Goal: Transaction & Acquisition: Obtain resource

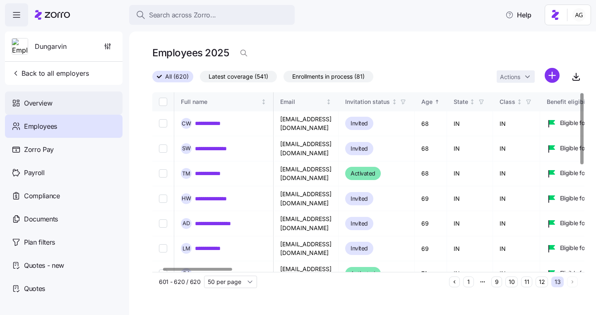
scroll to position [0, 61]
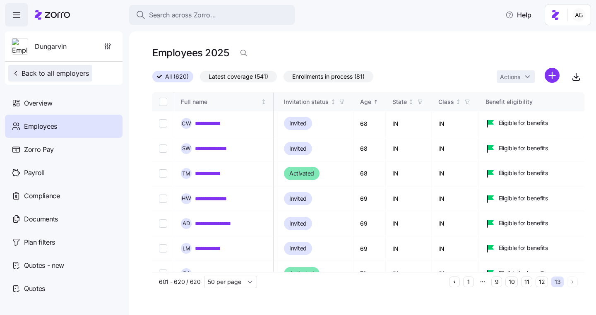
click at [51, 74] on span "Back to all employers" at bounding box center [50, 73] width 77 height 10
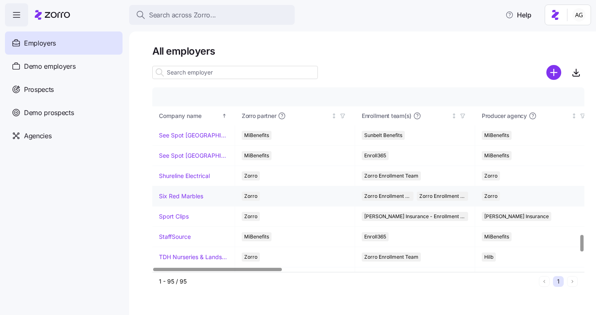
scroll to position [1601, 0]
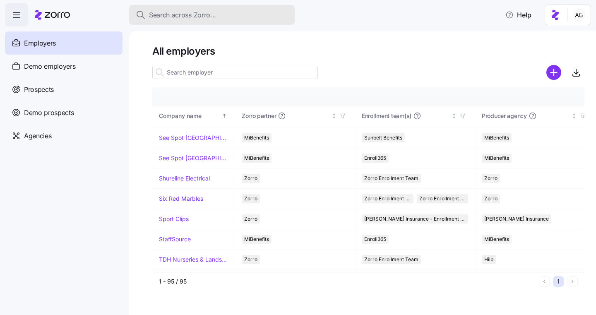
click at [195, 11] on span "Search across Zorro..." at bounding box center [182, 15] width 67 height 10
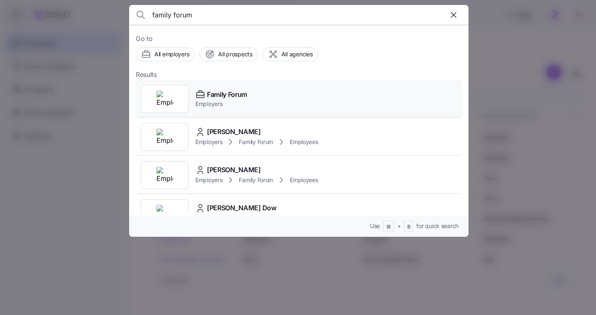
type input "family forum"
click at [208, 97] on span "Family Forum" at bounding box center [227, 94] width 40 height 10
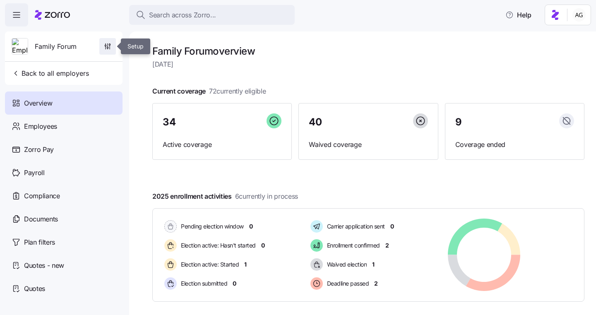
click at [109, 46] on icon "button" at bounding box center [108, 46] width 8 height 8
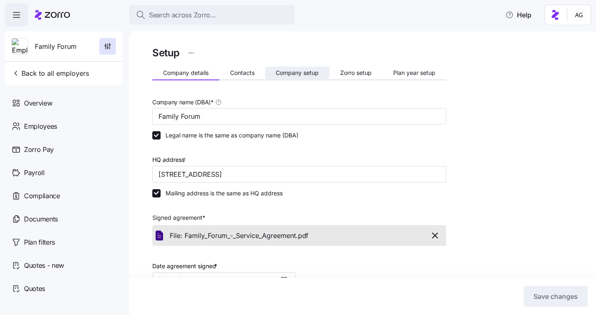
click at [311, 75] on span "Company setup" at bounding box center [297, 73] width 43 height 6
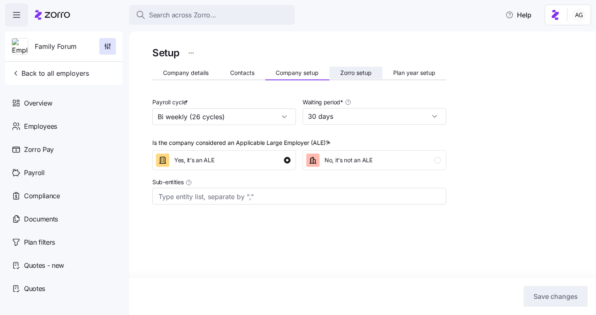
click at [356, 77] on button "Zorro setup" at bounding box center [356, 73] width 53 height 12
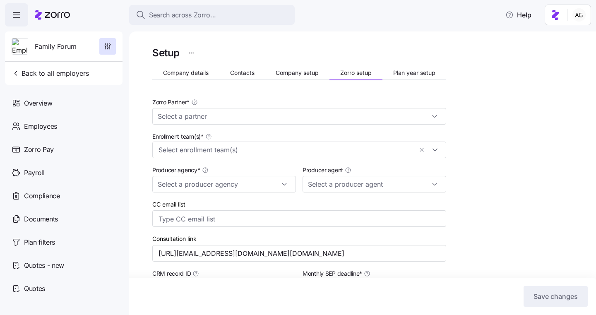
type input "Zorro"
type input "Alera Group"
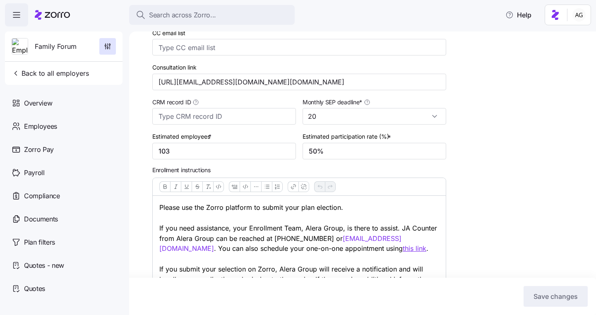
scroll to position [257, 0]
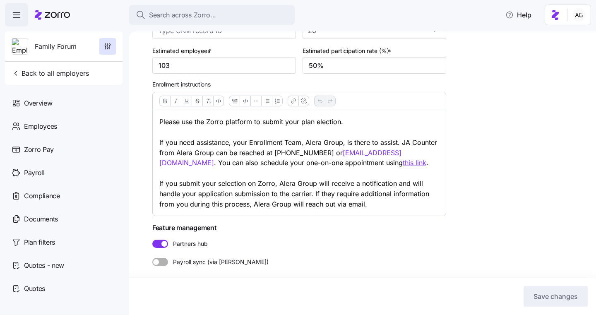
click at [52, 17] on icon at bounding box center [57, 15] width 25 height 6
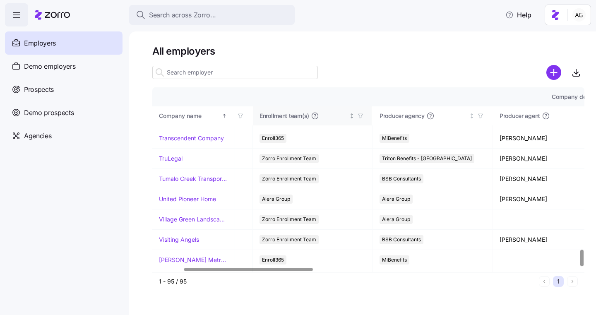
scroll to position [1763, 104]
click at [359, 116] on icon "button" at bounding box center [359, 116] width 6 height 6
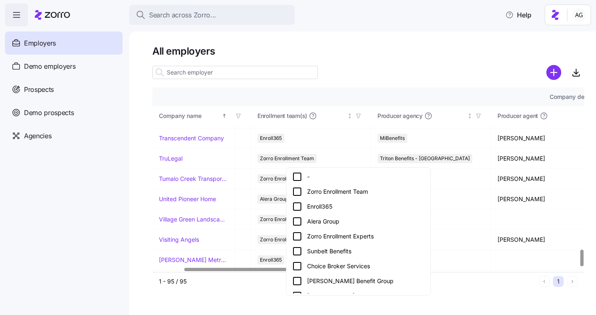
click at [297, 192] on icon at bounding box center [297, 192] width 10 height 10
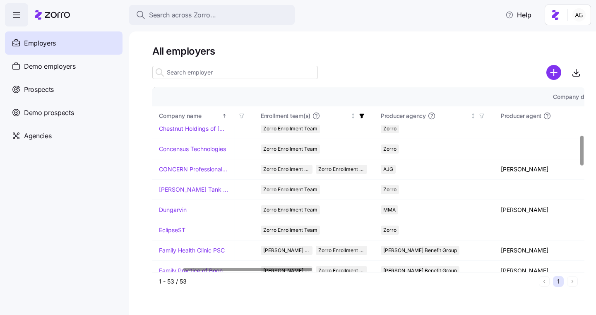
scroll to position [292, 101]
click at [207, 145] on link "Concensus Technologies" at bounding box center [192, 148] width 67 height 8
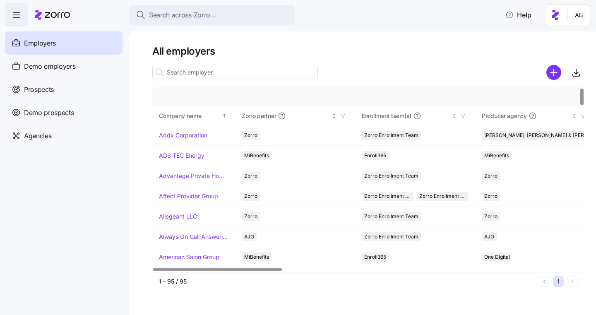
click at [343, 116] on icon "button" at bounding box center [343, 116] width 4 height 4
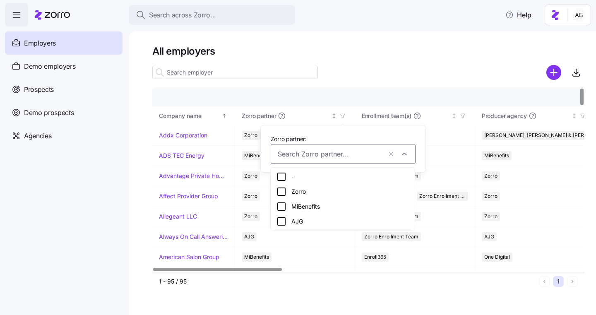
click at [343, 116] on icon "button" at bounding box center [343, 116] width 4 height 4
click at [430, 118] on div "Enrollment team(s)" at bounding box center [406, 116] width 88 height 8
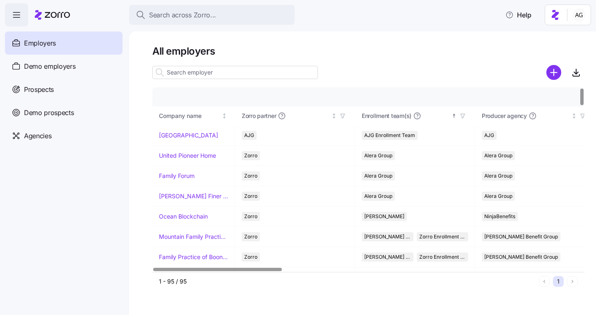
click at [463, 115] on icon "button" at bounding box center [463, 116] width 6 height 6
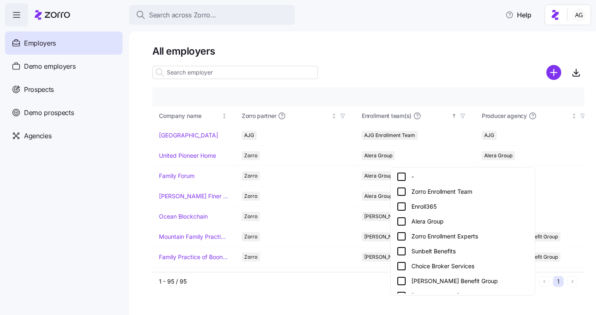
click at [400, 193] on icon at bounding box center [402, 192] width 10 height 10
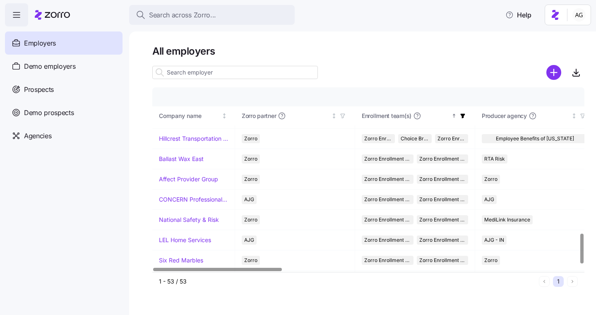
scroll to position [918, 0]
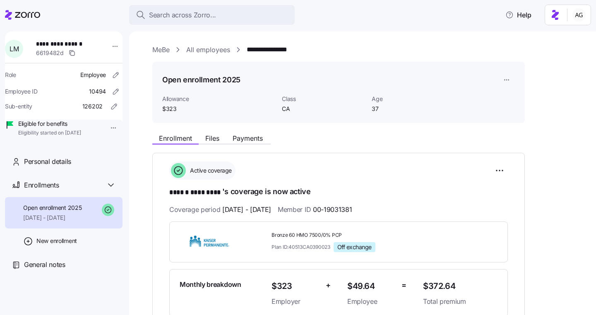
scroll to position [221, 0]
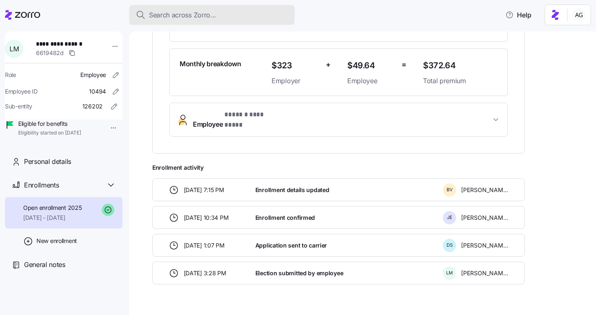
click at [174, 13] on span "Search across Zorro..." at bounding box center [182, 15] width 67 height 10
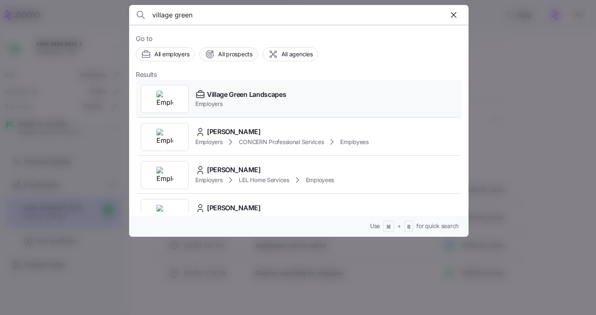
type input "village green"
click at [203, 96] on icon at bounding box center [200, 94] width 7 height 5
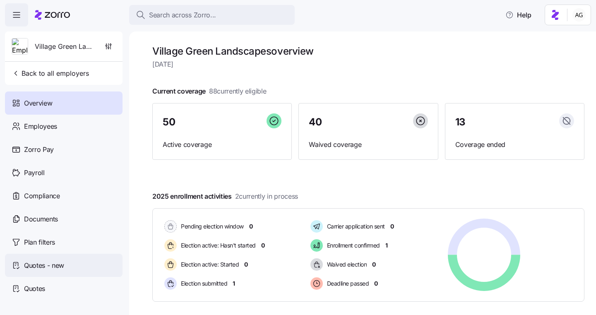
click at [46, 270] on span "Quotes - new" at bounding box center [44, 266] width 40 height 10
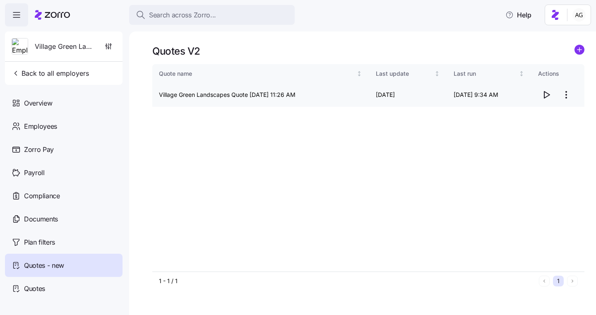
click at [545, 93] on icon "button" at bounding box center [547, 95] width 5 height 7
click at [50, 291] on div "Quotes" at bounding box center [64, 288] width 118 height 23
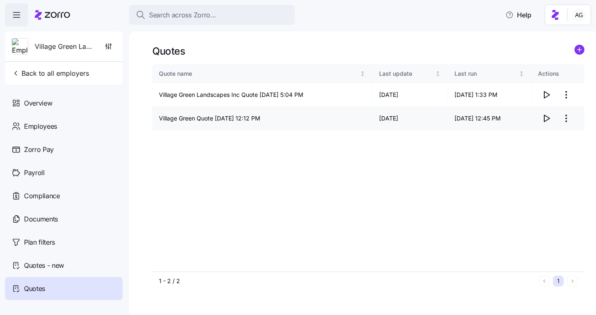
click at [547, 117] on icon "button" at bounding box center [547, 118] width 10 height 10
click at [545, 117] on icon "button" at bounding box center [547, 118] width 5 height 7
click at [547, 92] on icon "button" at bounding box center [547, 95] width 10 height 10
click at [548, 93] on icon "button" at bounding box center [547, 95] width 10 height 10
click at [104, 263] on div "Quotes - new" at bounding box center [64, 265] width 118 height 23
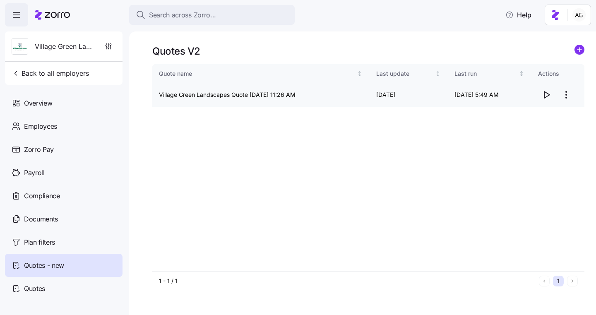
click at [546, 91] on icon "button" at bounding box center [547, 95] width 10 height 10
click at [31, 217] on span "Documents" at bounding box center [41, 219] width 34 height 10
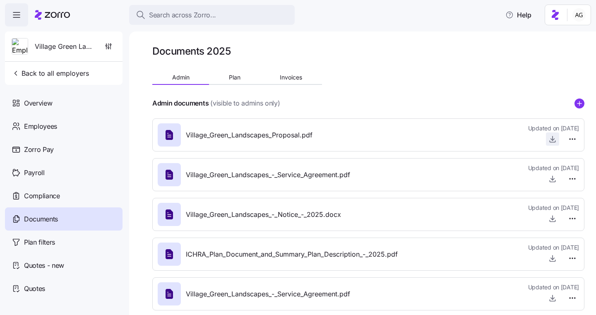
click at [547, 136] on span "button" at bounding box center [553, 139] width 12 height 12
click at [551, 137] on icon "button" at bounding box center [553, 139] width 8 height 8
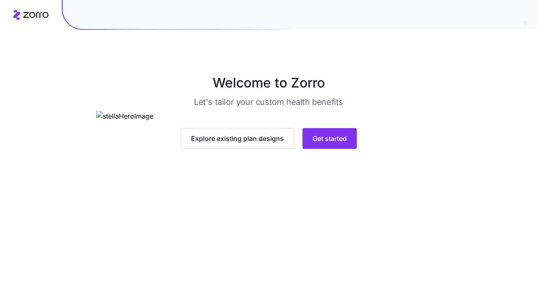
scroll to position [74, 0]
click at [327, 143] on span "Get started" at bounding box center [329, 138] width 34 height 10
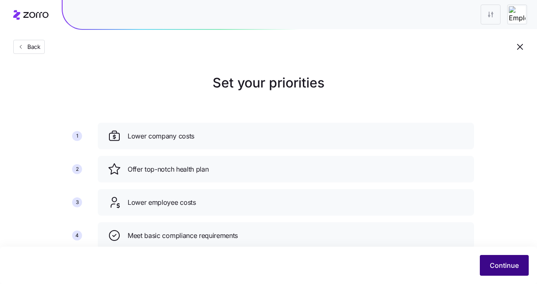
click at [498, 268] on span "Continue" at bounding box center [504, 265] width 29 height 10
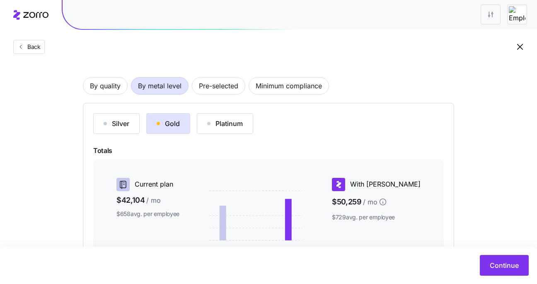
scroll to position [45, 0]
click at [228, 88] on span "Pre-selected" at bounding box center [218, 86] width 39 height 17
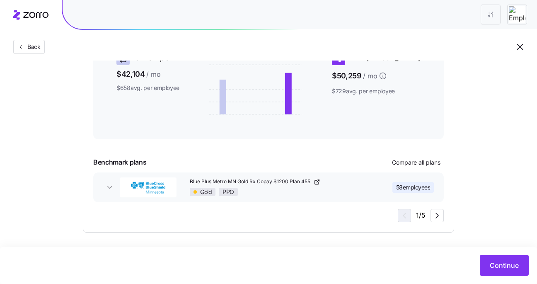
scroll to position [183, 0]
click at [108, 186] on icon "button" at bounding box center [110, 186] width 8 height 8
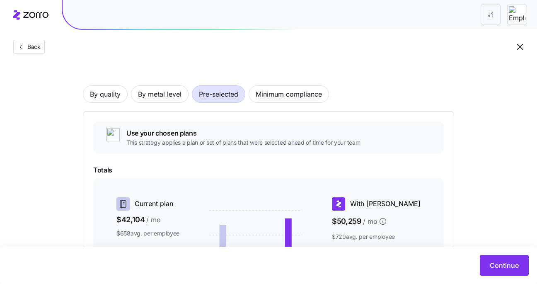
scroll to position [0, 0]
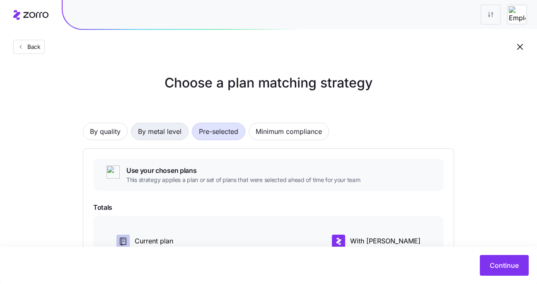
click at [152, 134] on span "By metal level" at bounding box center [159, 131] width 43 height 17
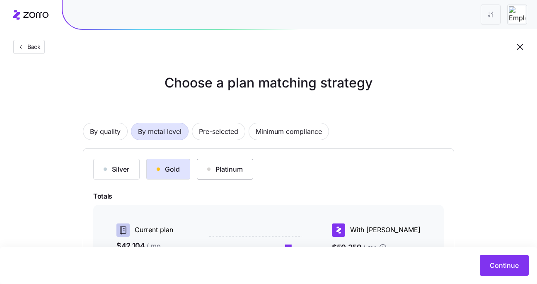
click at [225, 165] on div "Platinum" at bounding box center [225, 169] width 36 height 10
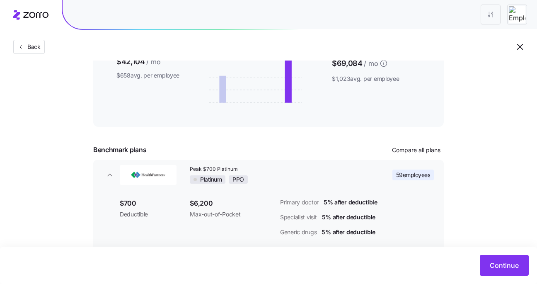
scroll to position [185, 0]
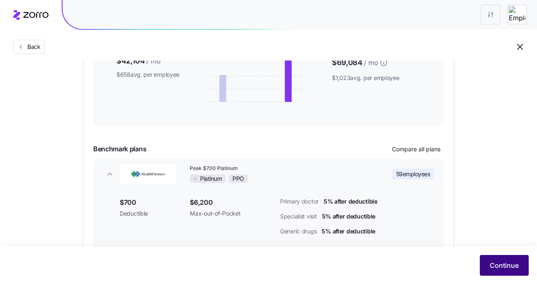
click at [495, 261] on span "Continue" at bounding box center [504, 265] width 29 height 10
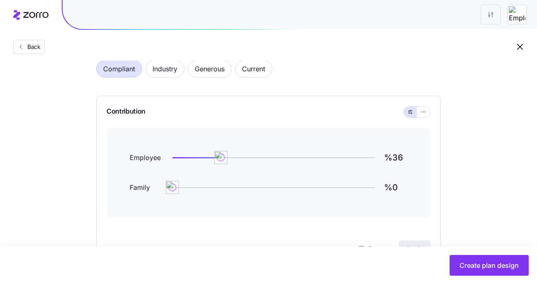
scroll to position [48, 0]
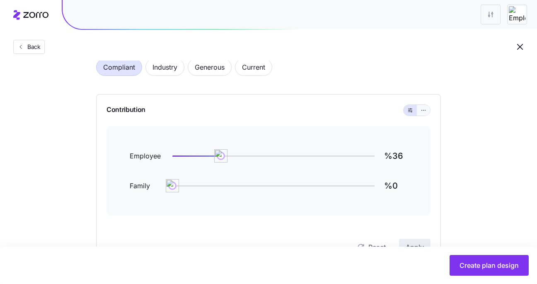
click at [426, 111] on icon "button" at bounding box center [423, 110] width 6 height 10
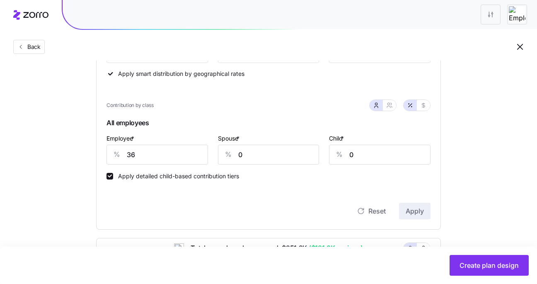
scroll to position [165, 0]
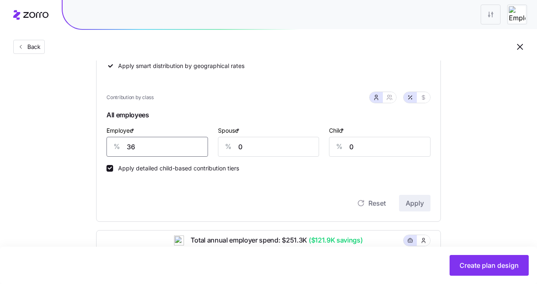
click at [164, 149] on input "36" at bounding box center [156, 147] width 101 height 20
type input "850"
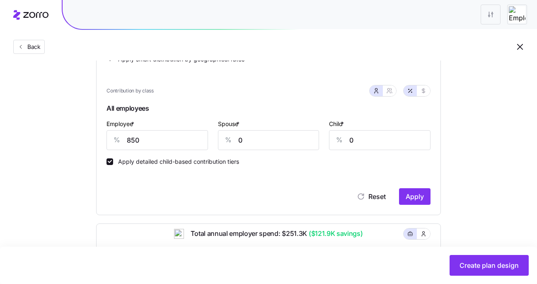
click at [201, 161] on label "Apply detailed child-based contribution tiers" at bounding box center [176, 161] width 126 height 7
click at [113, 161] on input "Apply detailed child-based contribution tiers" at bounding box center [109, 161] width 7 height 7
click at [201, 162] on label "Apply detailed child-based contribution tiers" at bounding box center [176, 161] width 126 height 7
click at [113, 162] on input "Apply detailed child-based contribution tiers" at bounding box center [109, 161] width 7 height 7
checkbox input "true"
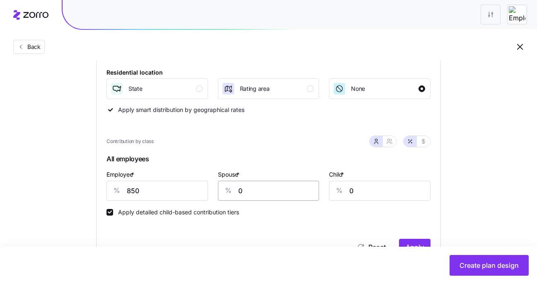
scroll to position [120, 0]
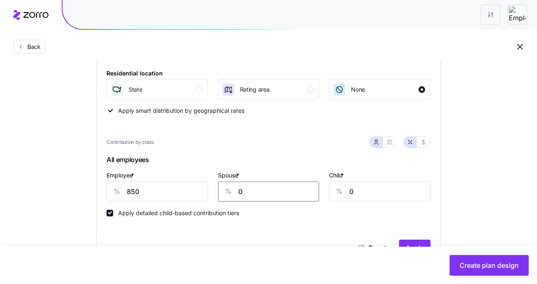
click at [257, 191] on input "0" at bounding box center [268, 191] width 101 height 20
click at [188, 188] on input "850" at bounding box center [156, 191] width 101 height 20
type input "85"
type input "70"
click at [111, 212] on input "Apply detailed child-based contribution tiers" at bounding box center [109, 213] width 7 height 7
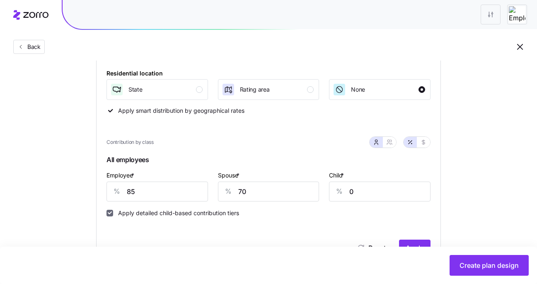
checkbox input "false"
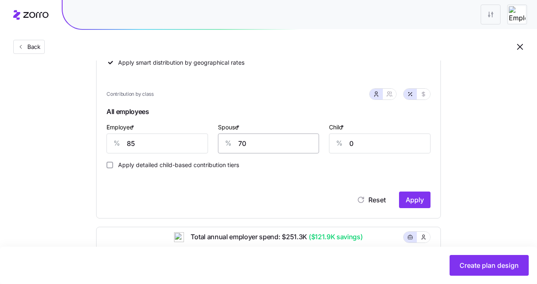
scroll to position [171, 0]
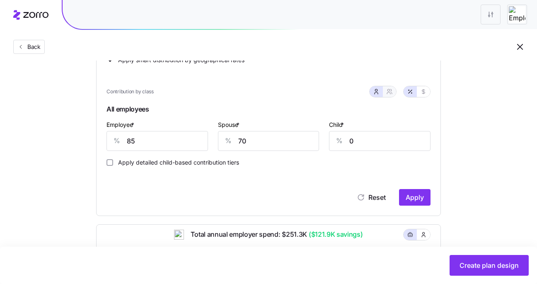
click at [391, 89] on icon "button" at bounding box center [389, 91] width 7 height 7
type input "78"
type input "46"
click at [108, 162] on input "Apply detailed child-based contribution tiers" at bounding box center [109, 162] width 7 height 7
checkbox input "true"
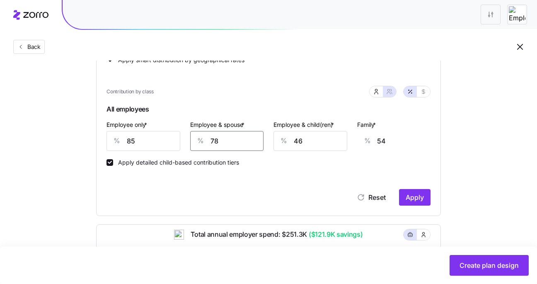
click at [221, 136] on input "78" at bounding box center [227, 141] width 74 height 20
type input "7"
type input "5"
click at [216, 140] on input "7" at bounding box center [227, 141] width 74 height 20
type input "70"
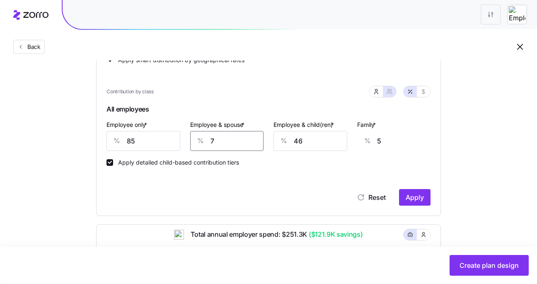
type input "49"
type input "70"
type input "7"
type input "24"
type input "70"
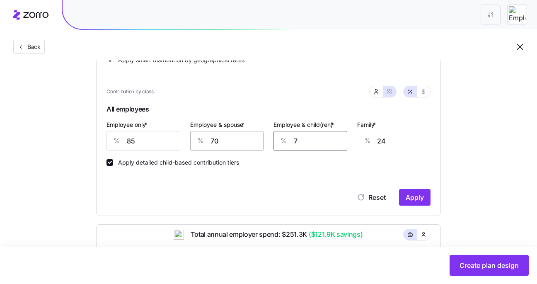
type input "65"
type input "70"
click at [382, 142] on input "65" at bounding box center [414, 141] width 74 height 20
click at [386, 142] on input "65" at bounding box center [414, 141] width 74 height 20
click at [404, 192] on button "Apply" at bounding box center [414, 197] width 31 height 17
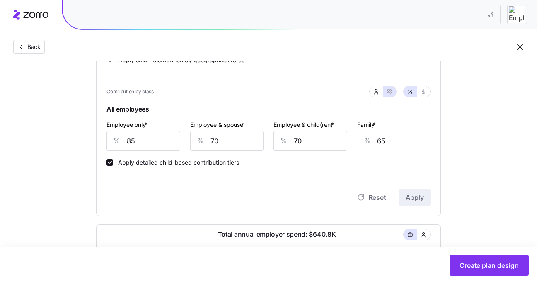
scroll to position [171, 0]
click at [131, 141] on input "85" at bounding box center [143, 140] width 74 height 20
click at [148, 140] on input "85" at bounding box center [143, 140] width 74 height 20
type input "8"
type input "92"
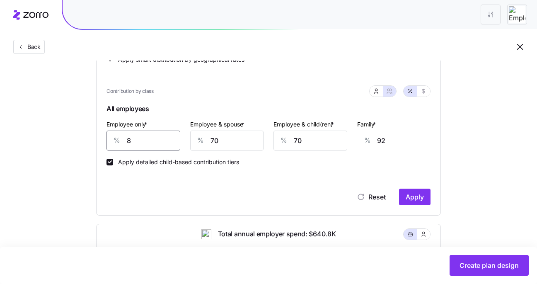
type input "0"
type input "94"
type input "70"
type input "750"
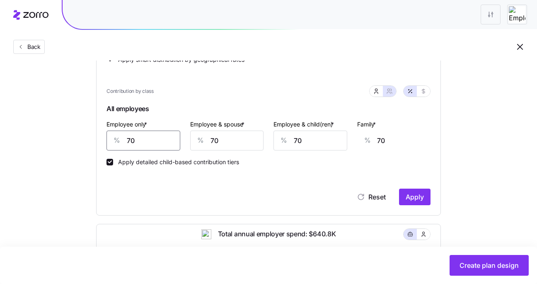
type input "0"
click at [165, 143] on input "750" at bounding box center [143, 140] width 74 height 20
type input "75"
type input "68"
type input "75"
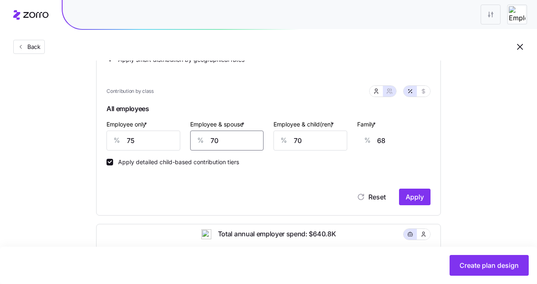
click at [218, 137] on input "70" at bounding box center [227, 140] width 74 height 20
type input "7"
type input "24"
type input "0"
type input "19"
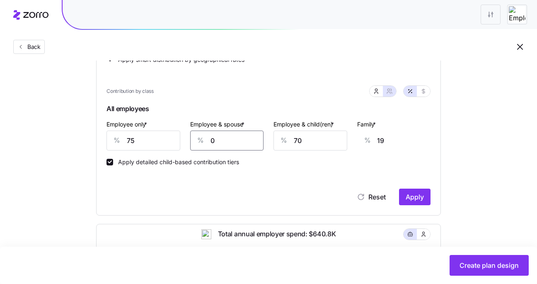
type input "60"
type input "61"
type input "600"
type input "438"
type input "60"
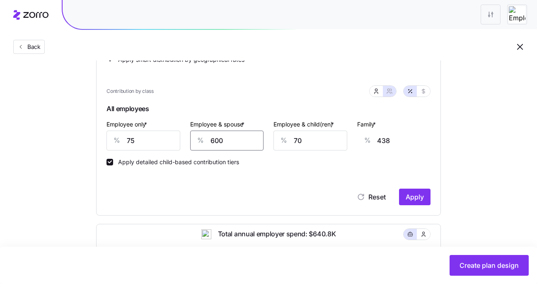
type input "61"
type input "60"
click at [306, 138] on input "70" at bounding box center [310, 140] width 74 height 20
type input "7"
type input "20"
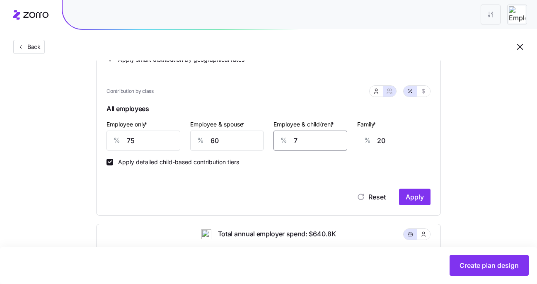
type input "0"
type input "16"
type input "60"
type input "55"
type input "600"
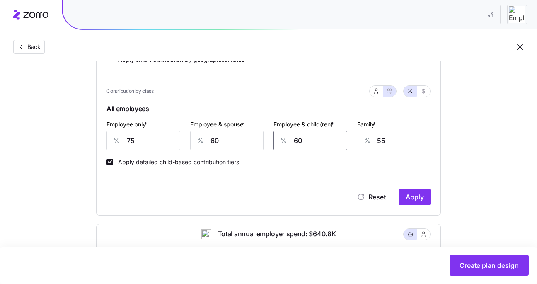
type input "406"
click at [319, 135] on input "600" at bounding box center [310, 140] width 74 height 20
type input "60"
type input "55"
type input "60"
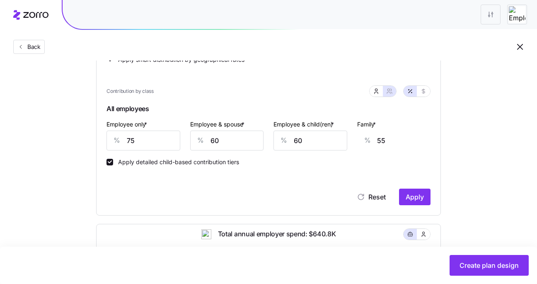
click at [323, 166] on div "Classes Residential location State Rating area None Apply smart distribution by…" at bounding box center [268, 103] width 324 height 203
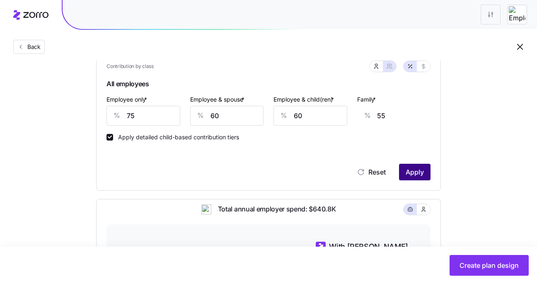
click at [410, 170] on span "Apply" at bounding box center [414, 172] width 18 height 10
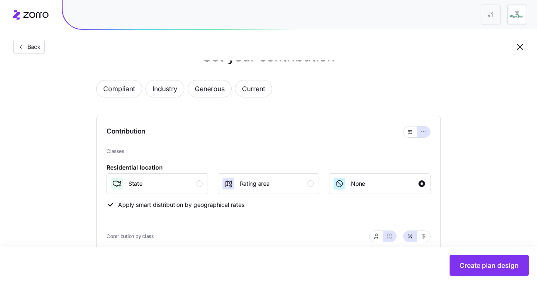
scroll to position [31, 0]
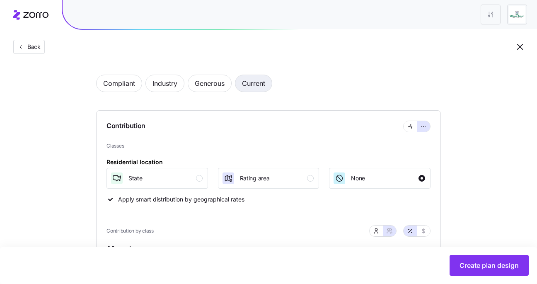
click at [256, 84] on span "Current" at bounding box center [253, 83] width 23 height 17
type input "50"
type input "56"
type input "40"
type input "48"
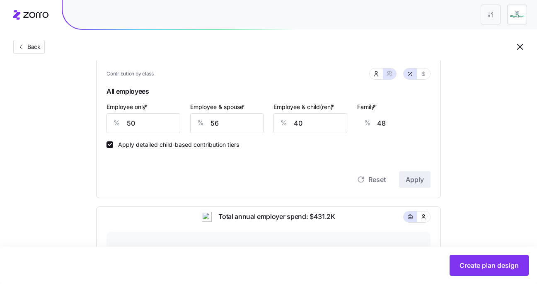
scroll to position [168, 0]
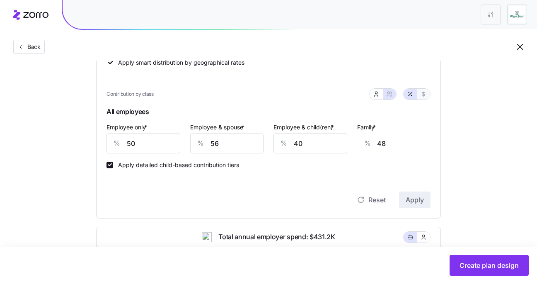
click at [422, 95] on icon "button" at bounding box center [423, 94] width 7 height 7
type input "379"
type input "860"
type input "576"
type input "1057"
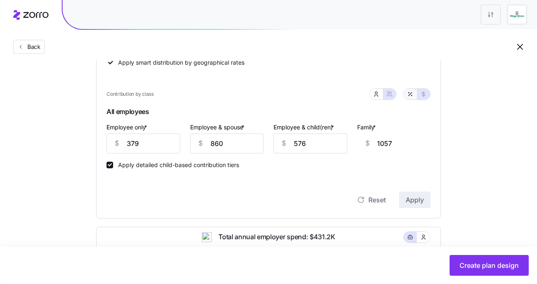
click at [415, 95] on button "button" at bounding box center [409, 94] width 13 height 11
type input "50"
type input "56"
type input "40"
type input "48"
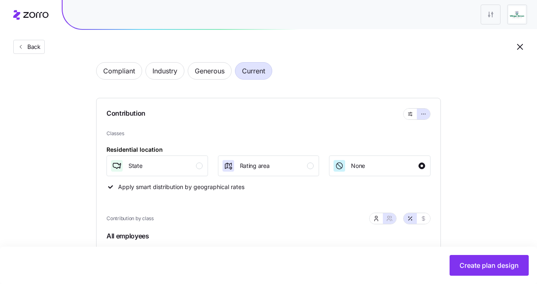
scroll to position [0, 0]
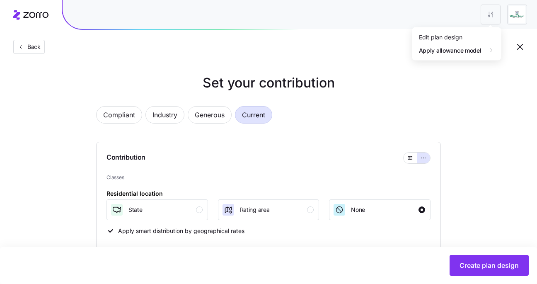
click at [468, 40] on div "Edit plan design" at bounding box center [456, 36] width 82 height 13
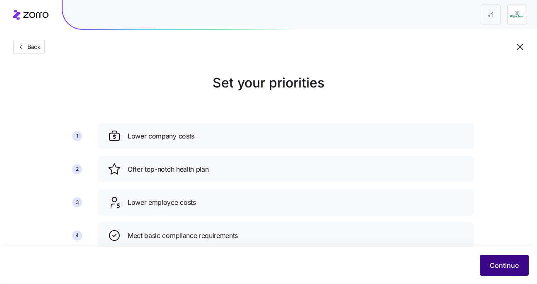
click at [507, 259] on button "Continue" at bounding box center [504, 265] width 49 height 21
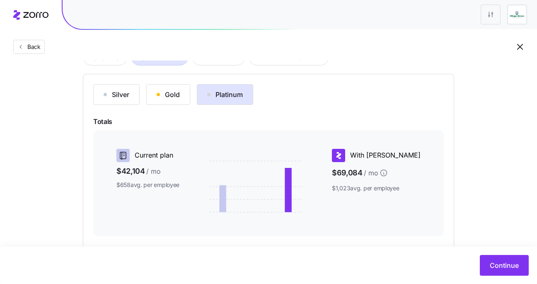
scroll to position [90, 0]
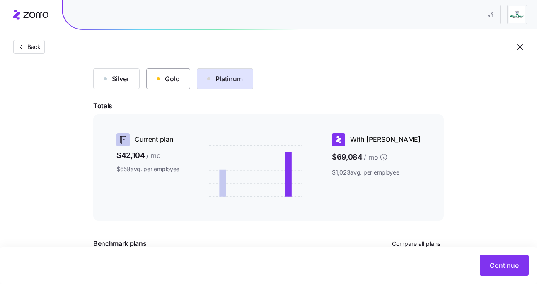
click at [169, 82] on div "Gold" at bounding box center [168, 79] width 23 height 10
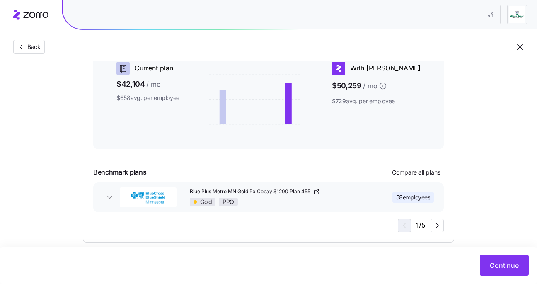
scroll to position [173, 0]
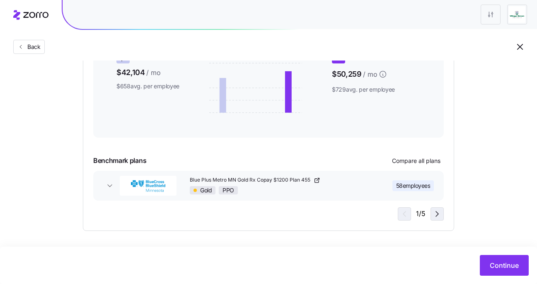
click at [432, 208] on span "button" at bounding box center [437, 214] width 12 height 12
click at [403, 215] on icon "button" at bounding box center [403, 214] width 10 height 10
click at [434, 215] on icon "button" at bounding box center [437, 214] width 10 height 10
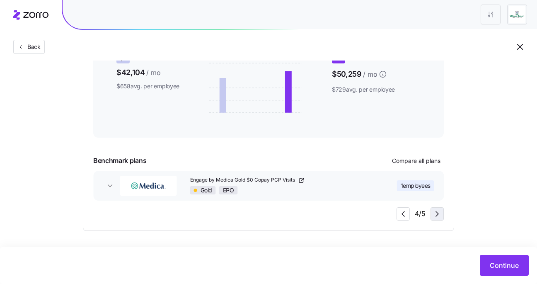
click at [434, 215] on icon "button" at bounding box center [437, 214] width 10 height 10
click at [434, 215] on div "5 / 5" at bounding box center [419, 213] width 47 height 13
click at [409, 217] on span "button" at bounding box center [403, 214] width 12 height 12
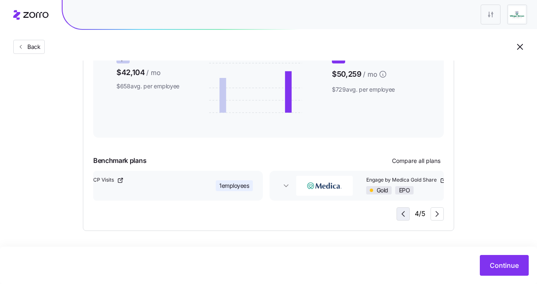
click at [409, 217] on span "button" at bounding box center [403, 214] width 12 height 12
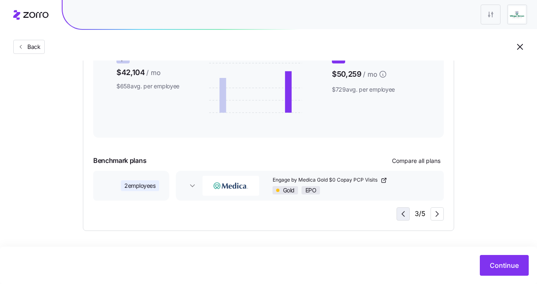
click at [409, 217] on span "button" at bounding box center [403, 214] width 12 height 12
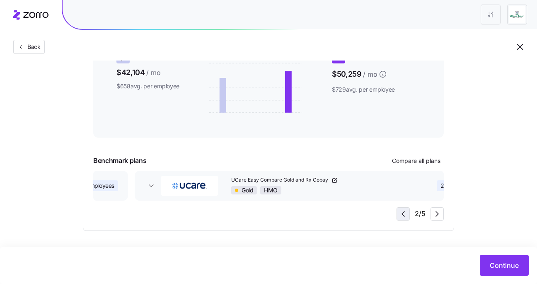
click at [409, 217] on span "button" at bounding box center [403, 214] width 12 height 12
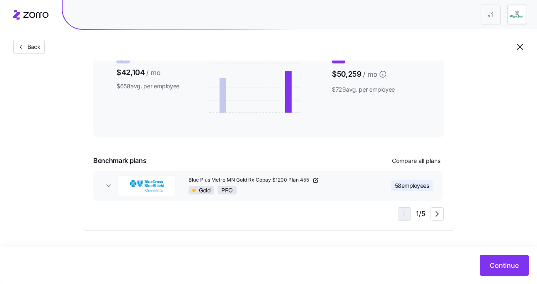
click at [409, 217] on div "1 / 5" at bounding box center [421, 213] width 46 height 13
click at [497, 258] on button "Continue" at bounding box center [504, 265] width 49 height 21
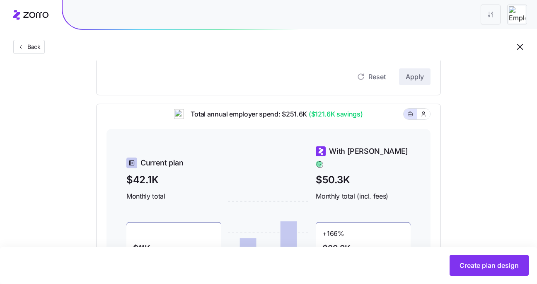
scroll to position [218, 0]
click at [420, 117] on button "button" at bounding box center [423, 113] width 7 height 7
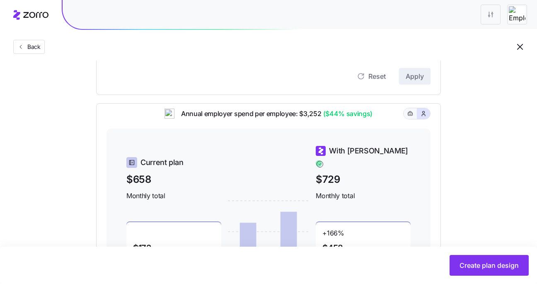
click at [412, 117] on icon "button" at bounding box center [410, 114] width 6 height 10
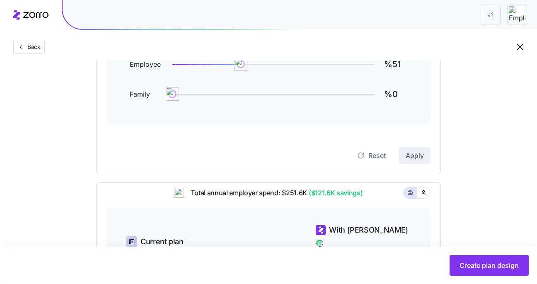
scroll to position [92, 0]
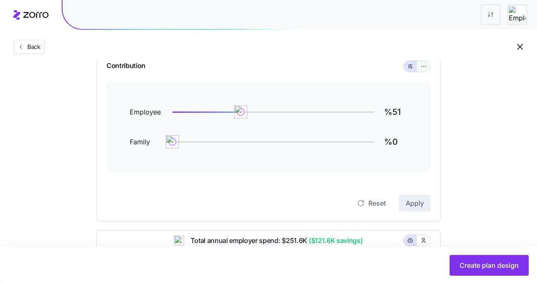
click at [421, 68] on icon "button" at bounding box center [423, 66] width 6 height 10
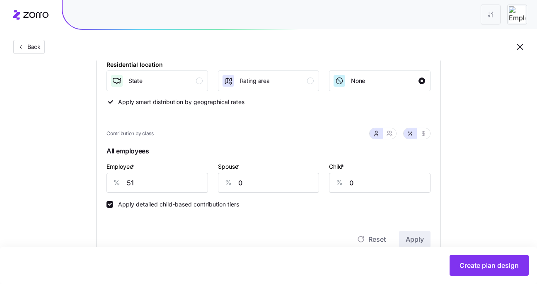
scroll to position [137, 0]
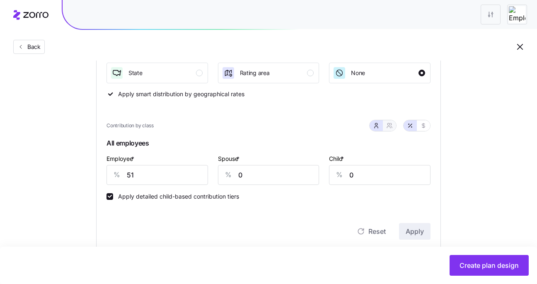
click at [387, 123] on button "button" at bounding box center [389, 125] width 7 height 7
type input "25"
type input "27"
click at [179, 177] on input "51" at bounding box center [143, 175] width 74 height 20
type input "5"
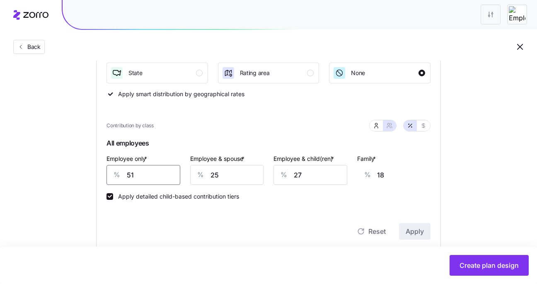
type input "34"
type input "0"
type input "35"
type input "80"
type input "7"
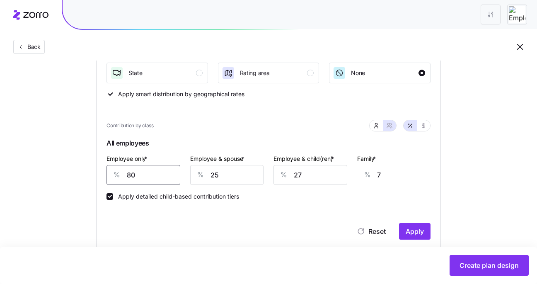
type input "850"
type input "0"
type input "80"
type input "7"
click at [212, 171] on input "25" at bounding box center [227, 175] width 74 height 20
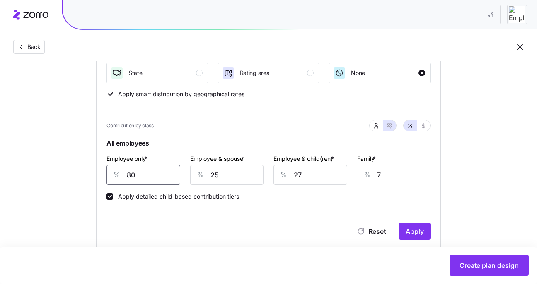
click at [149, 177] on input "80" at bounding box center [143, 175] width 74 height 20
type input "8"
type input "33"
type input "85"
type input "6"
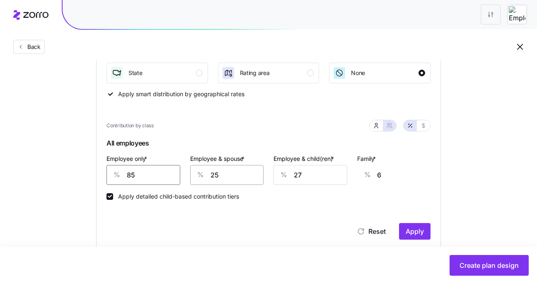
type input "85"
click at [218, 176] on input "25" at bounding box center [227, 175] width 74 height 20
type input "2"
type input "0"
type input "70"
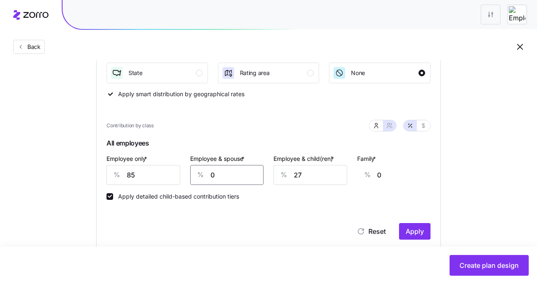
type input "37"
type input "700"
type input "476"
type input "700"
click at [307, 173] on input "27" at bounding box center [310, 175] width 74 height 20
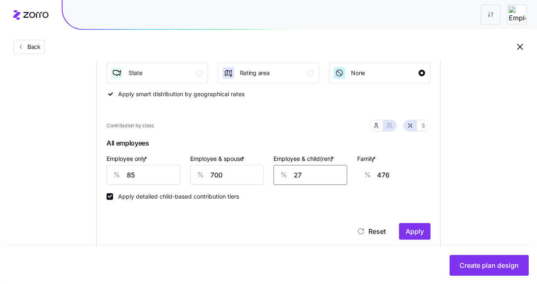
type input "2"
type input "460"
type input "0"
type input "459"
type input "70"
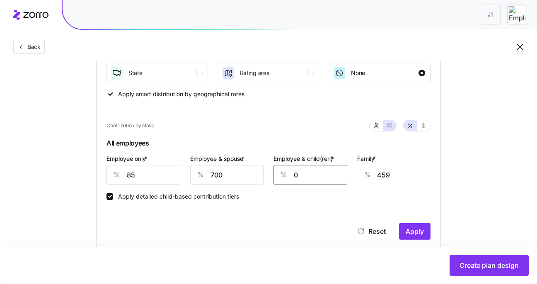
type input "504"
type input "700"
type input "915"
type input "70"
type input "504"
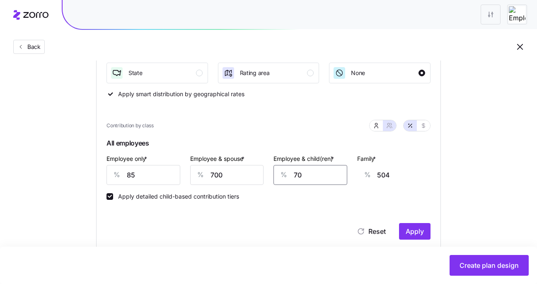
type input "70"
click at [413, 164] on div "Family * % 504" at bounding box center [394, 168] width 74 height 31
click at [253, 175] on input "700" at bounding box center [227, 175] width 74 height 20
type input "70"
type input "65"
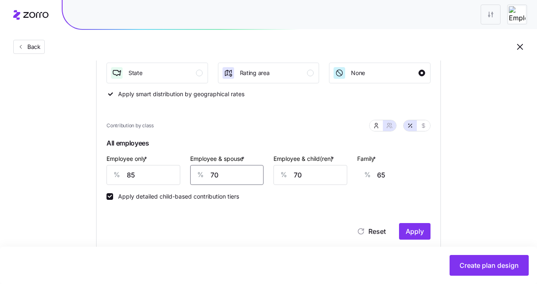
type input "70"
click at [434, 154] on div "Contribution Classes Residential location State Rating area None Apply smart di…" at bounding box center [268, 127] width 345 height 245
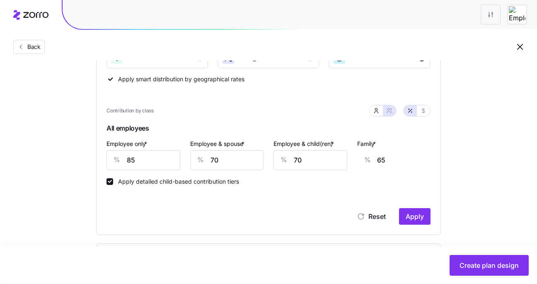
scroll to position [154, 0]
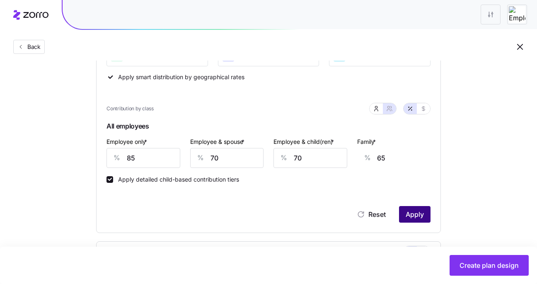
click at [418, 213] on span "Apply" at bounding box center [414, 214] width 18 height 10
click at [111, 179] on input "Apply detailed child-based contribution tiers" at bounding box center [109, 179] width 7 height 7
checkbox input "true"
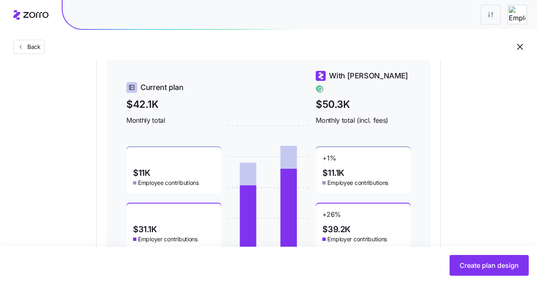
scroll to position [369, 0]
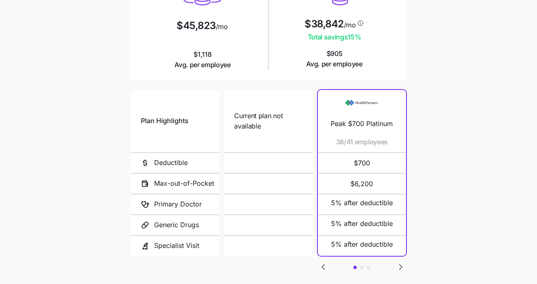
scroll to position [165, 0]
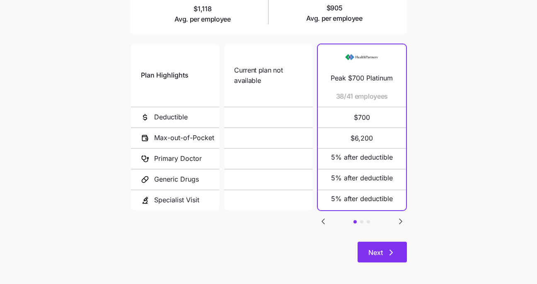
click at [379, 244] on button "Next" at bounding box center [381, 251] width 49 height 21
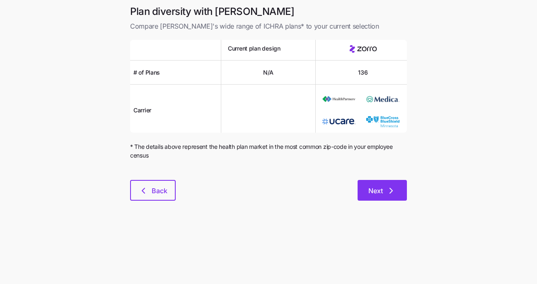
click at [368, 188] on span "Next" at bounding box center [375, 191] width 14 height 10
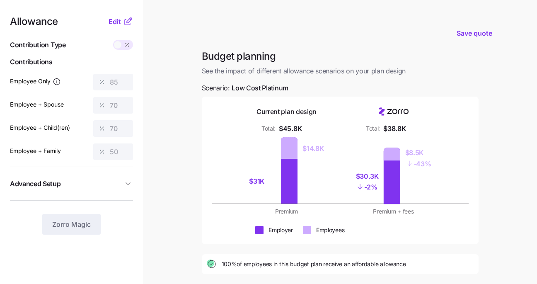
scroll to position [123, 0]
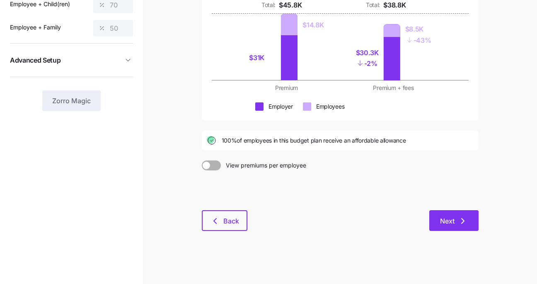
click at [472, 228] on button "Next" at bounding box center [453, 220] width 49 height 21
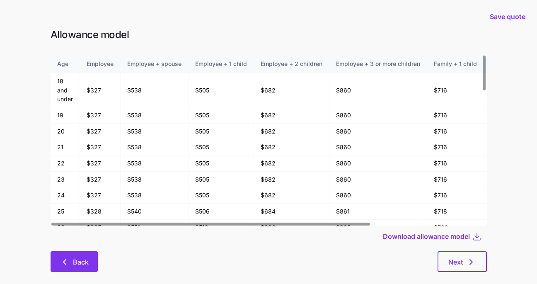
click at [87, 261] on span "Back" at bounding box center [81, 262] width 16 height 10
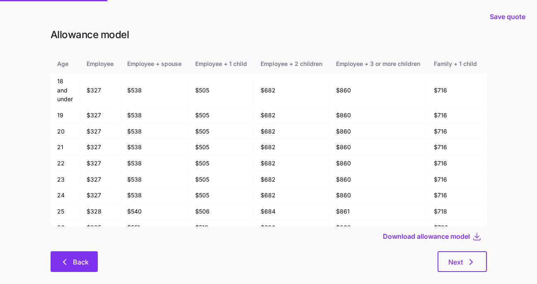
click at [87, 261] on div "Save quote Allowance model Age Employee Employee + spouse Employee + 1 child Em…" at bounding box center [268, 148] width 537 height 297
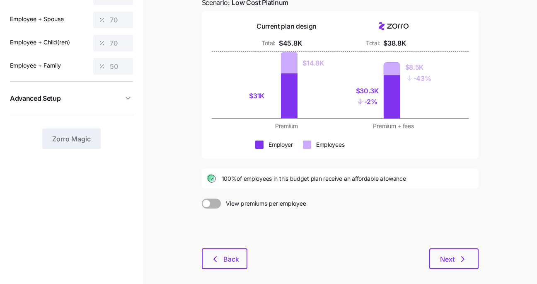
scroll to position [123, 0]
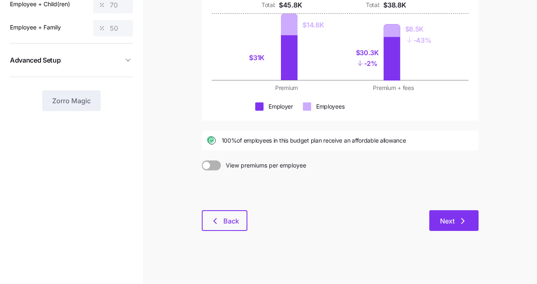
click at [447, 215] on button "Next" at bounding box center [453, 220] width 49 height 21
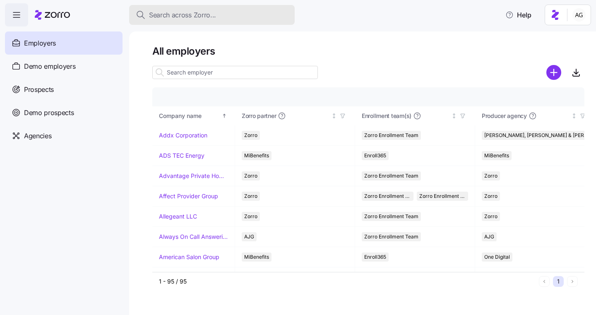
click at [164, 22] on button "Search across Zorro..." at bounding box center [212, 15] width 166 height 20
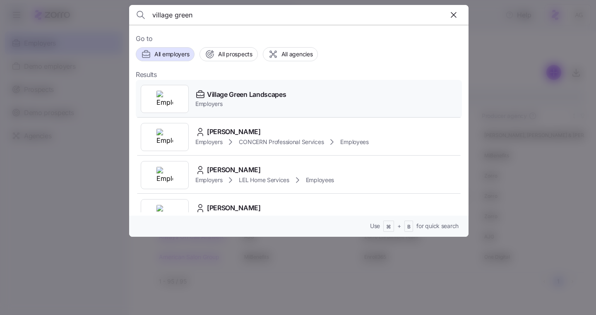
type input "village green"
click at [220, 93] on span "Village Green Landscapes" at bounding box center [246, 94] width 79 height 10
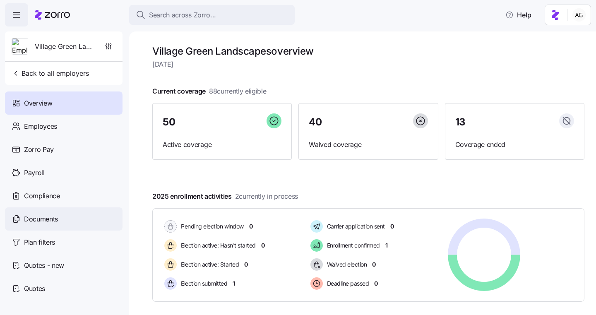
click at [50, 220] on span "Documents" at bounding box center [41, 219] width 34 height 10
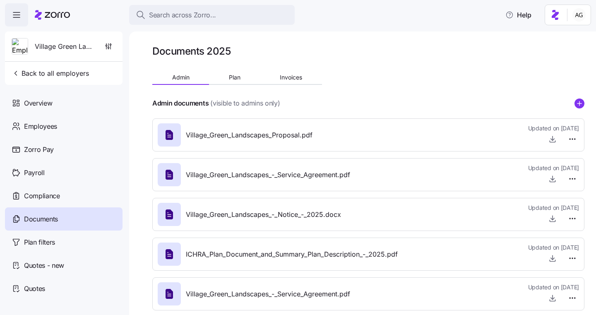
scroll to position [12, 0]
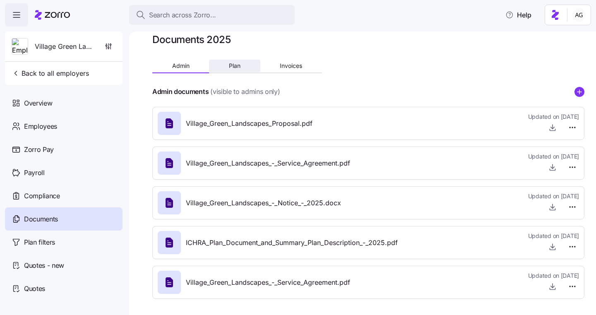
click at [229, 70] on button "Plan" at bounding box center [234, 66] width 51 height 12
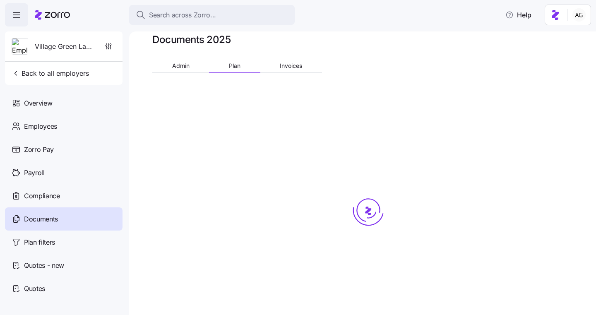
scroll to position [0, 0]
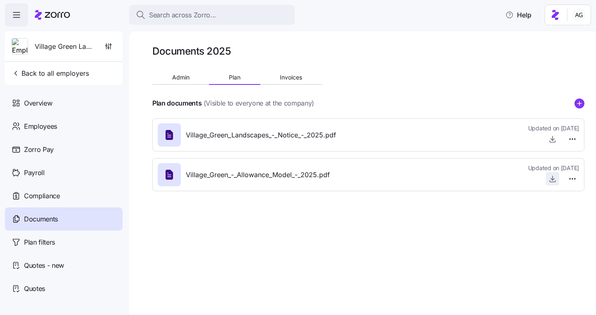
click at [548, 179] on span "button" at bounding box center [553, 179] width 12 height 12
click at [550, 178] on icon "button" at bounding box center [553, 179] width 8 height 8
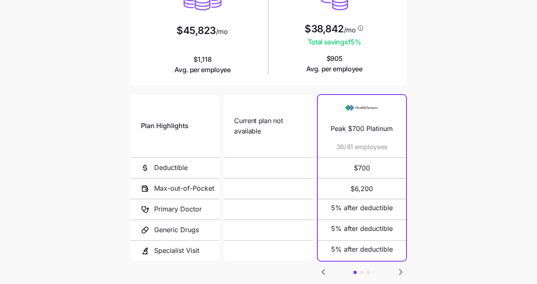
scroll to position [168, 0]
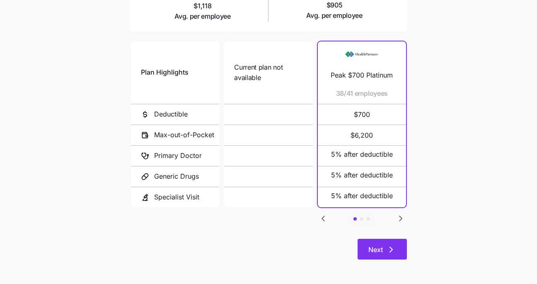
click at [391, 246] on icon "button" at bounding box center [391, 249] width 10 height 10
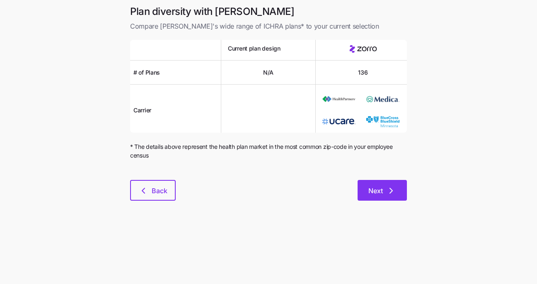
click at [395, 193] on icon "button" at bounding box center [391, 191] width 10 height 10
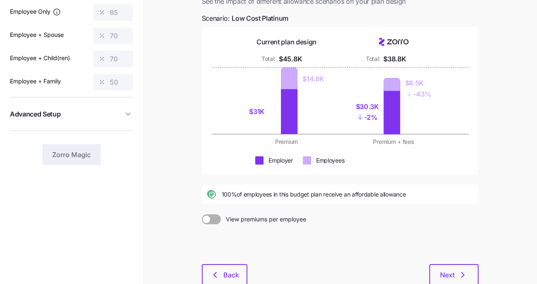
scroll to position [75, 0]
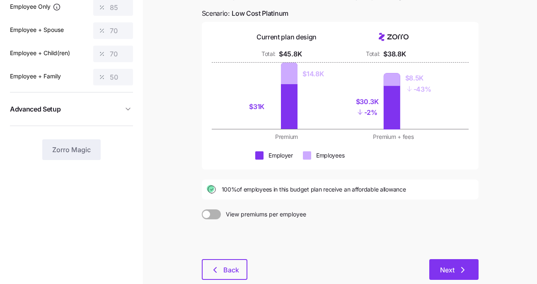
click at [457, 263] on button "Next" at bounding box center [453, 269] width 49 height 21
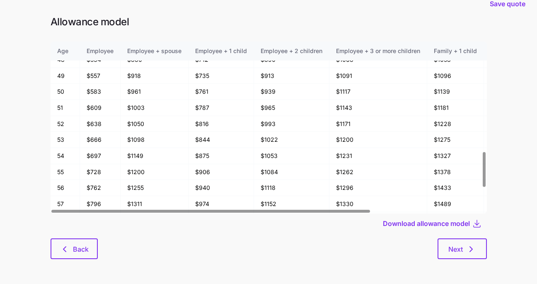
scroll to position [636, 0]
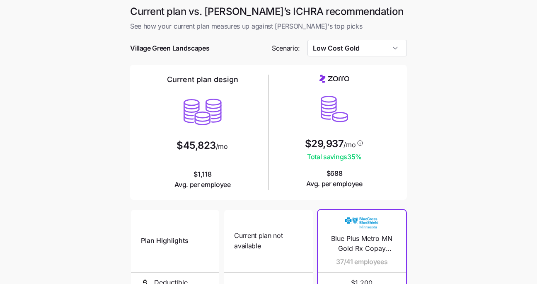
scroll to position [168, 0]
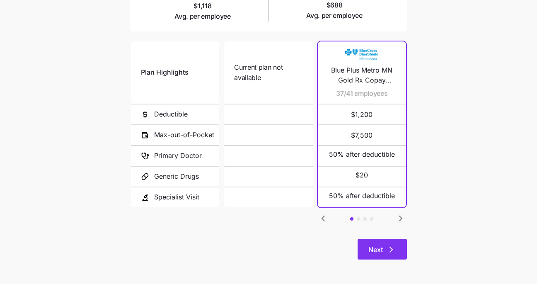
click at [404, 241] on button "Next" at bounding box center [381, 249] width 49 height 21
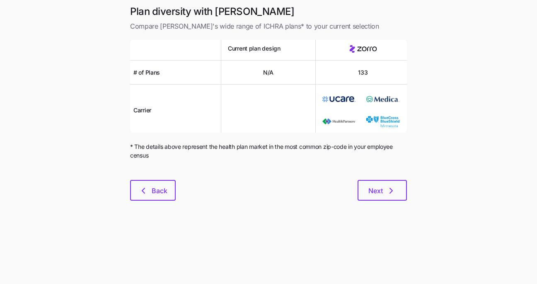
click at [385, 176] on div at bounding box center [268, 175] width 277 height 10
click at [385, 188] on span "Next" at bounding box center [382, 191] width 28 height 10
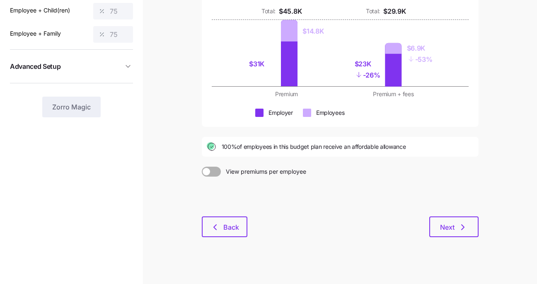
scroll to position [123, 0]
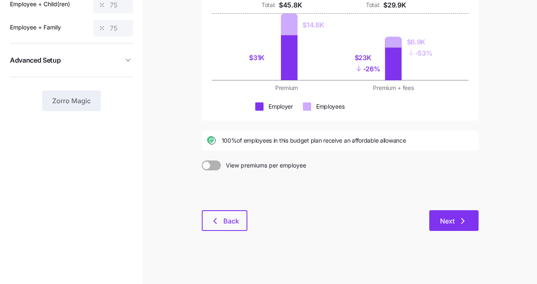
click at [444, 221] on span "Next" at bounding box center [447, 221] width 14 height 10
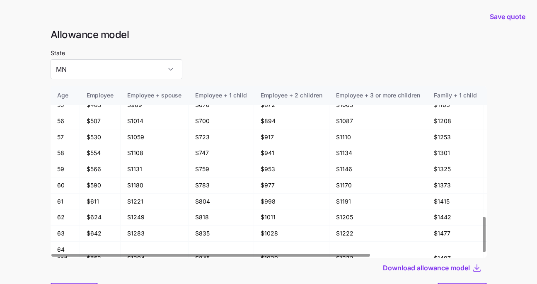
scroll to position [44, 0]
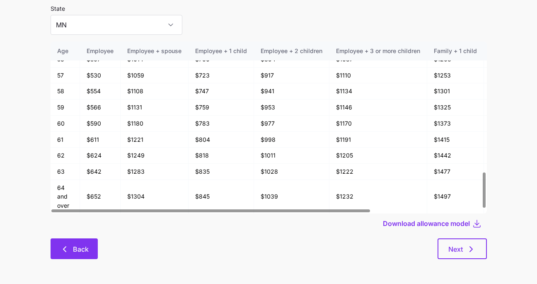
click at [73, 251] on span "Back" at bounding box center [81, 249] width 16 height 10
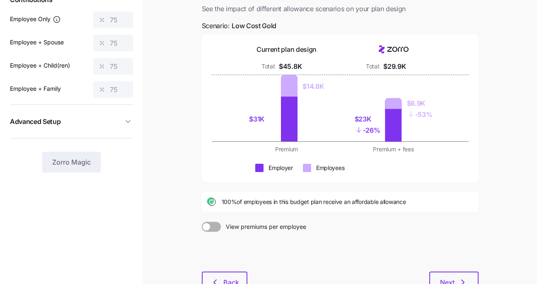
scroll to position [123, 0]
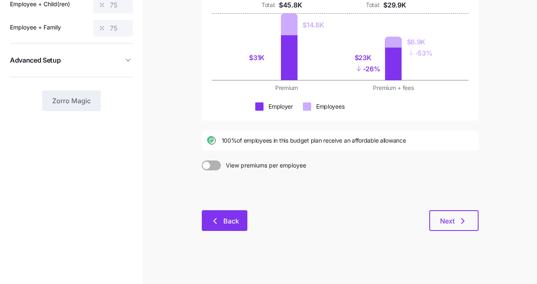
click at [213, 218] on icon "button" at bounding box center [215, 221] width 10 height 10
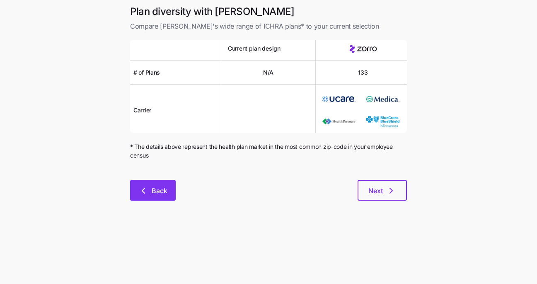
click at [162, 181] on button "Back" at bounding box center [153, 190] width 46 height 21
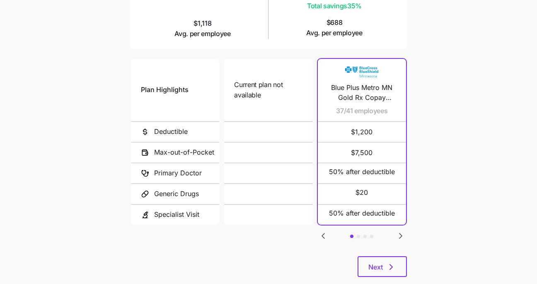
scroll to position [168, 0]
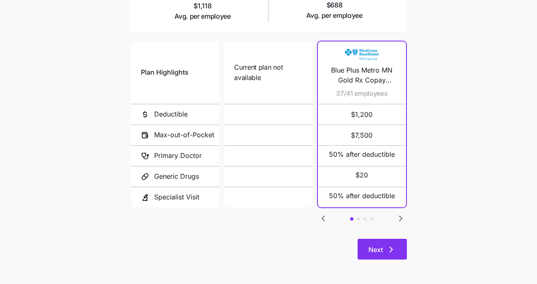
click at [395, 244] on icon "button" at bounding box center [391, 249] width 10 height 10
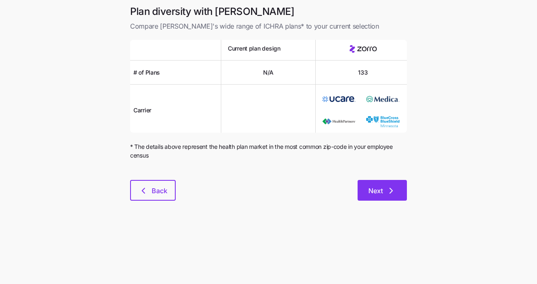
click at [395, 190] on icon "button" at bounding box center [391, 191] width 10 height 10
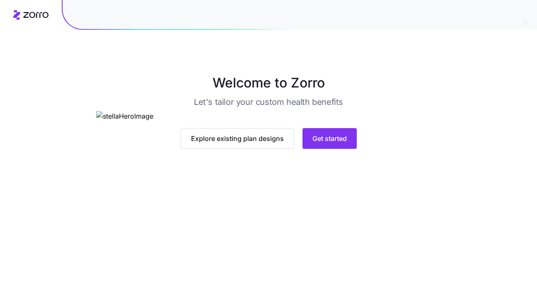
scroll to position [74, 0]
click at [330, 143] on span "Get started" at bounding box center [329, 138] width 34 height 10
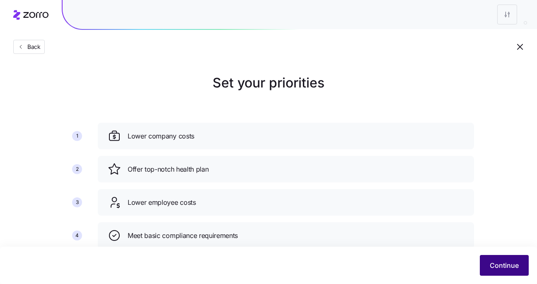
click at [522, 260] on button "Continue" at bounding box center [504, 265] width 49 height 21
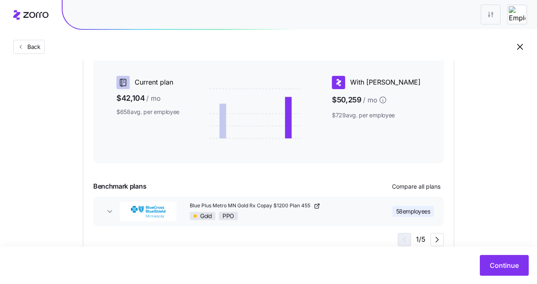
scroll to position [173, 0]
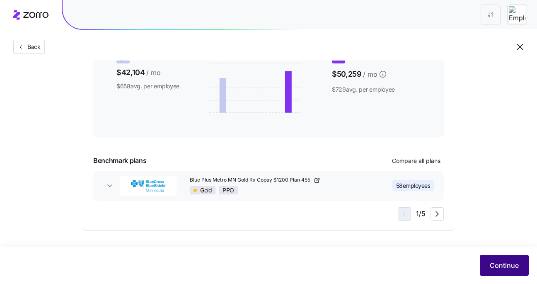
click at [499, 258] on button "Continue" at bounding box center [504, 265] width 49 height 21
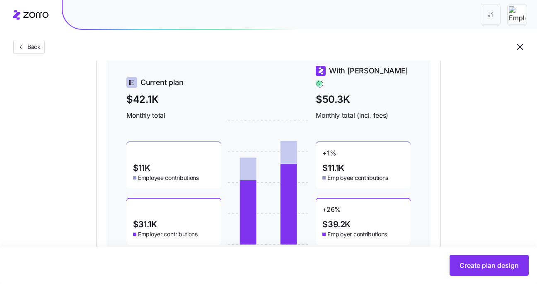
scroll to position [372, 0]
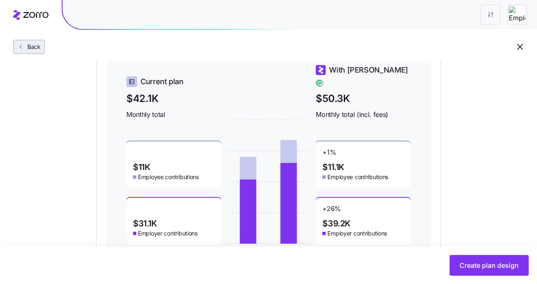
click at [29, 45] on span "Back" at bounding box center [32, 47] width 17 height 8
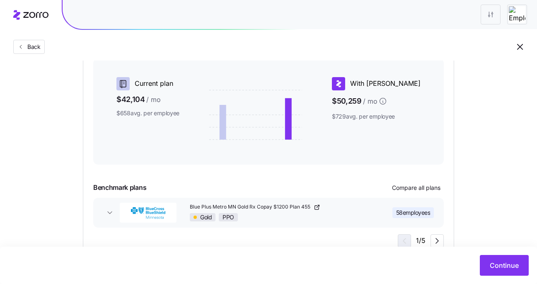
scroll to position [145, 0]
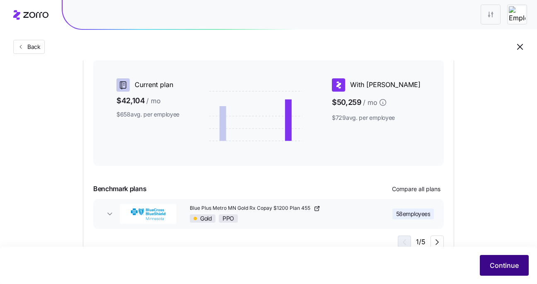
click at [501, 265] on span "Continue" at bounding box center [504, 265] width 29 height 10
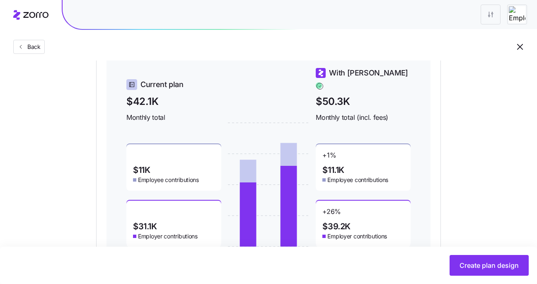
scroll to position [377, 0]
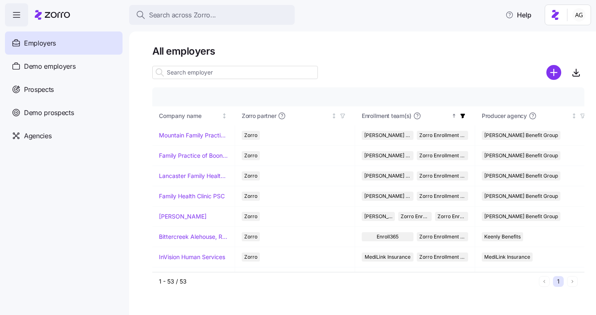
scroll to position [918, 0]
